Goal: Understand process/instructions

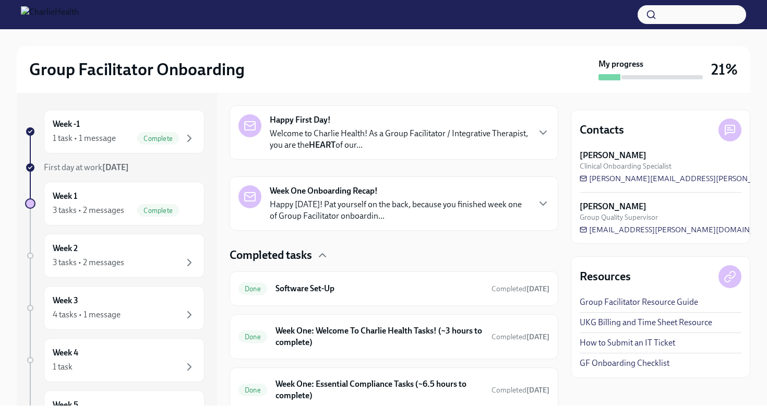
scroll to position [200, 0]
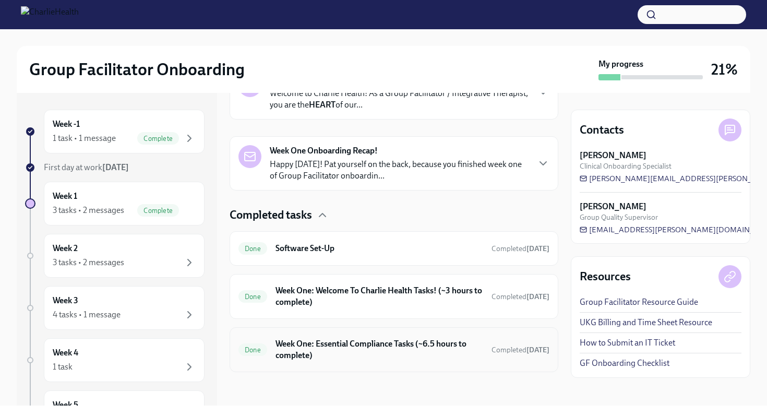
click at [372, 339] on h6 "Week One: Essential Compliance Tasks (~6.5 hours to complete)" at bounding box center [380, 349] width 208 height 23
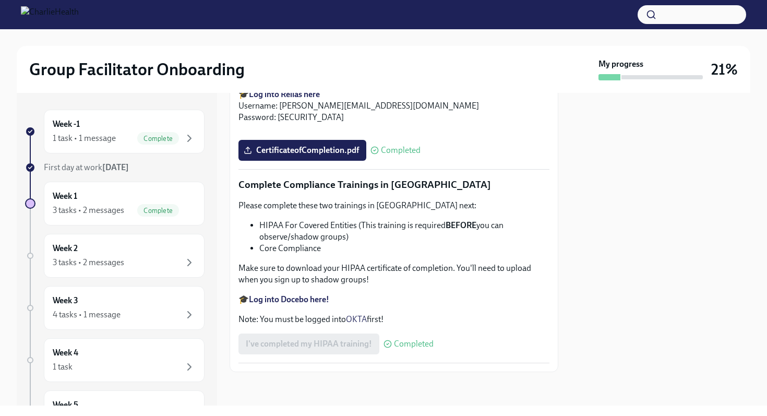
scroll to position [2330, 0]
click at [93, 252] on div "Week 2 3 tasks • 2 messages" at bounding box center [124, 256] width 143 height 26
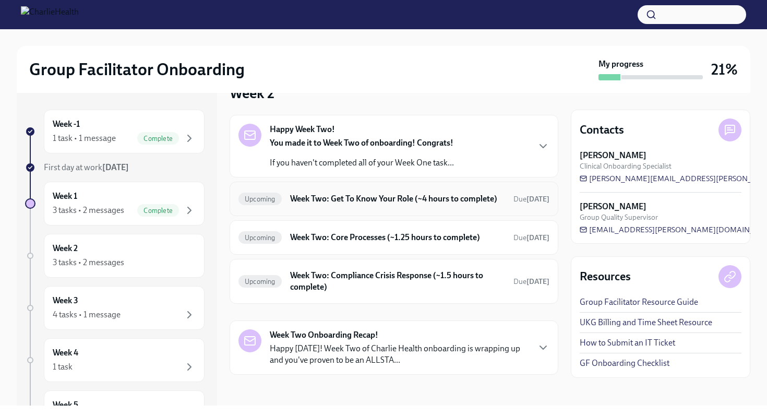
scroll to position [29, 0]
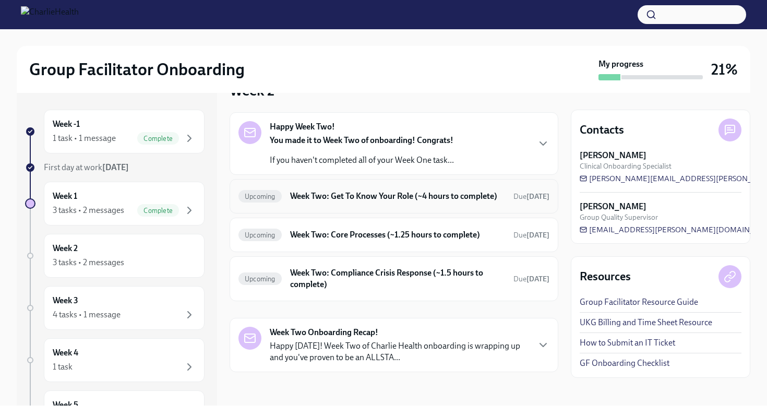
click at [346, 192] on h6 "Week Two: Get To Know Your Role (~4 hours to complete)" at bounding box center [397, 195] width 215 height 11
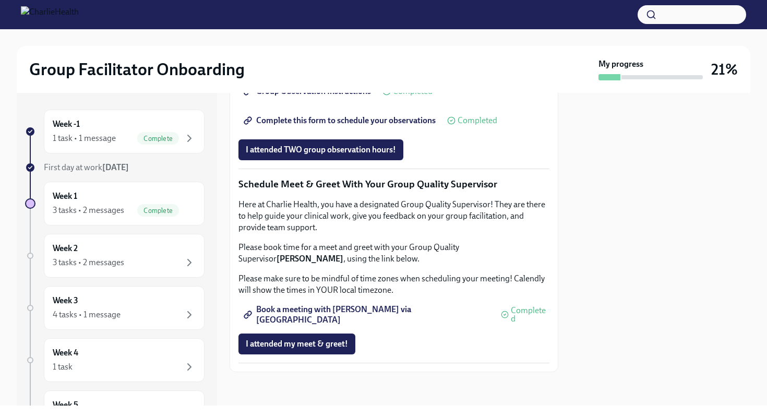
scroll to position [818, 0]
click at [316, 126] on span "Complete this form to schedule your observations" at bounding box center [341, 120] width 190 height 10
click at [318, 311] on span "Book a meeting with [PERSON_NAME] via [GEOGRAPHIC_DATA]" at bounding box center [368, 314] width 244 height 10
click at [342, 312] on span "Book a meeting with [PERSON_NAME] via [GEOGRAPHIC_DATA]" at bounding box center [368, 314] width 244 height 10
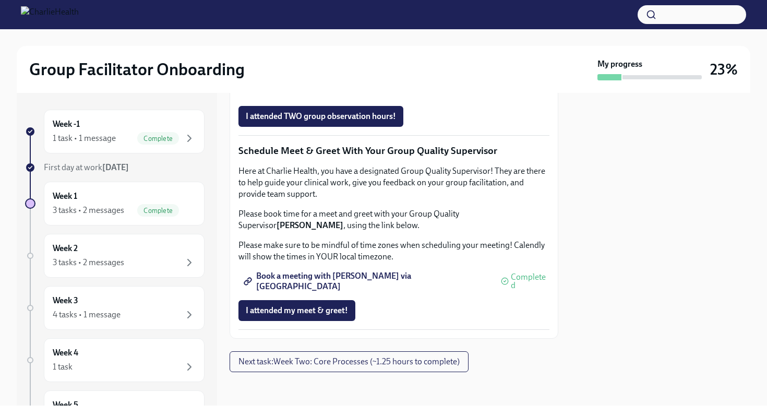
scroll to position [956, 0]
click at [322, 287] on span "Book a meeting with [PERSON_NAME] via [GEOGRAPHIC_DATA]" at bounding box center [368, 281] width 244 height 10
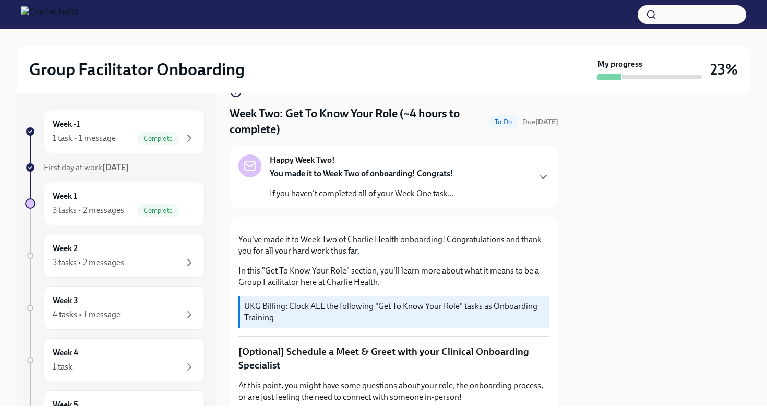
scroll to position [32, 0]
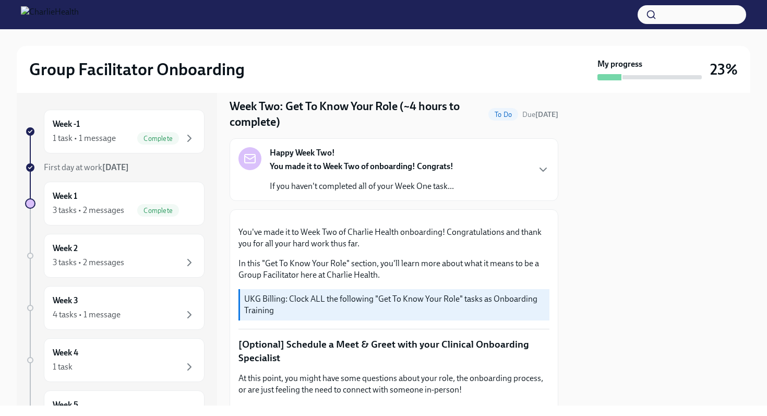
click at [315, 152] on strong "Happy Week Two!" at bounding box center [302, 152] width 65 height 11
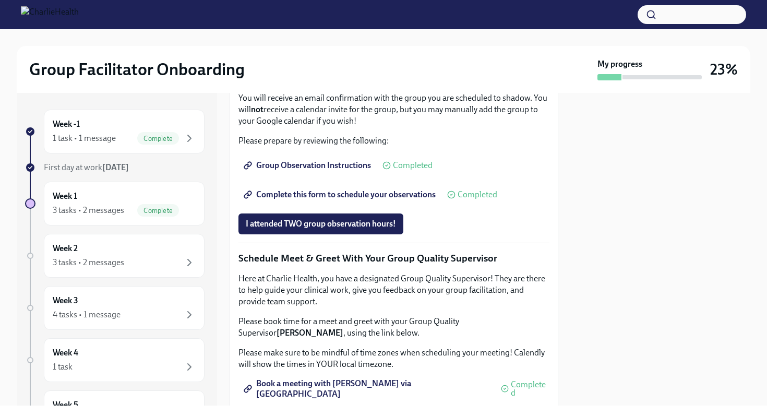
scroll to position [898, 0]
